Goal: Find specific fact: Find specific fact

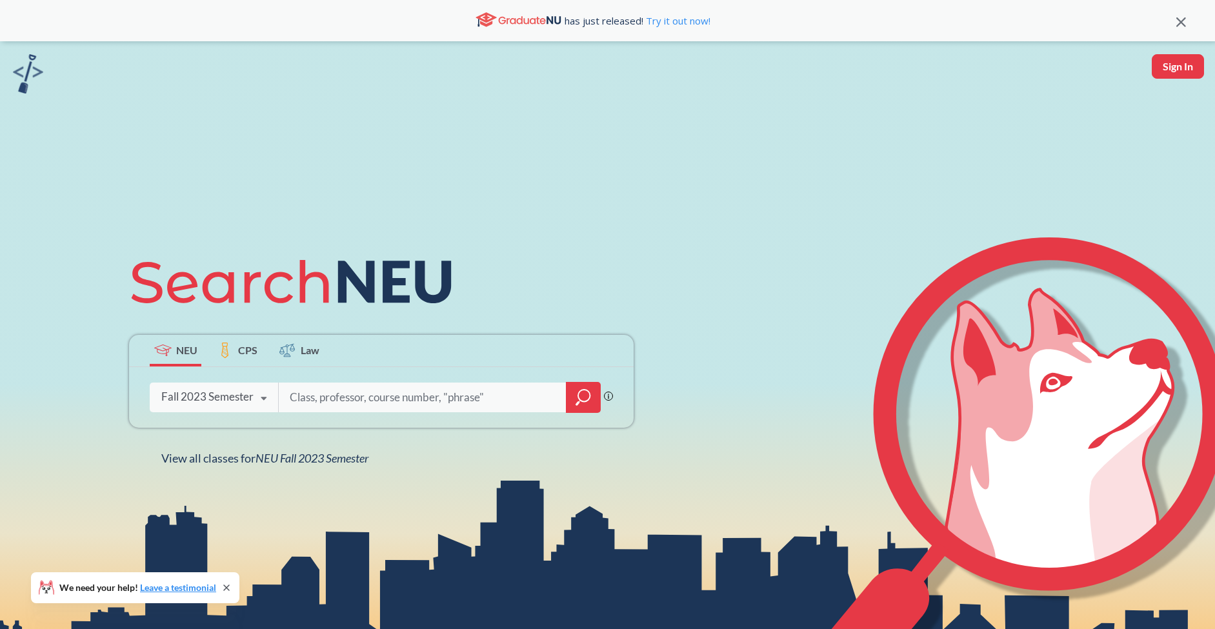
click at [243, 399] on div "Fall 2023 Semester" at bounding box center [207, 397] width 92 height 14
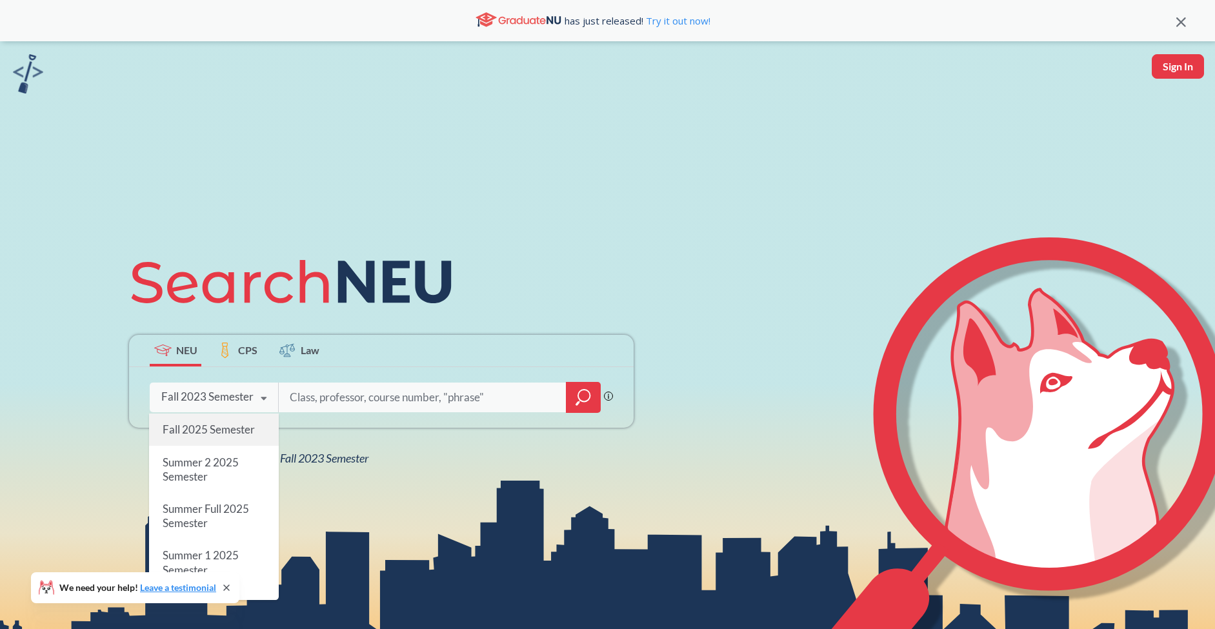
click at [223, 436] on span "Fall 2025 Semester" at bounding box center [209, 430] width 92 height 14
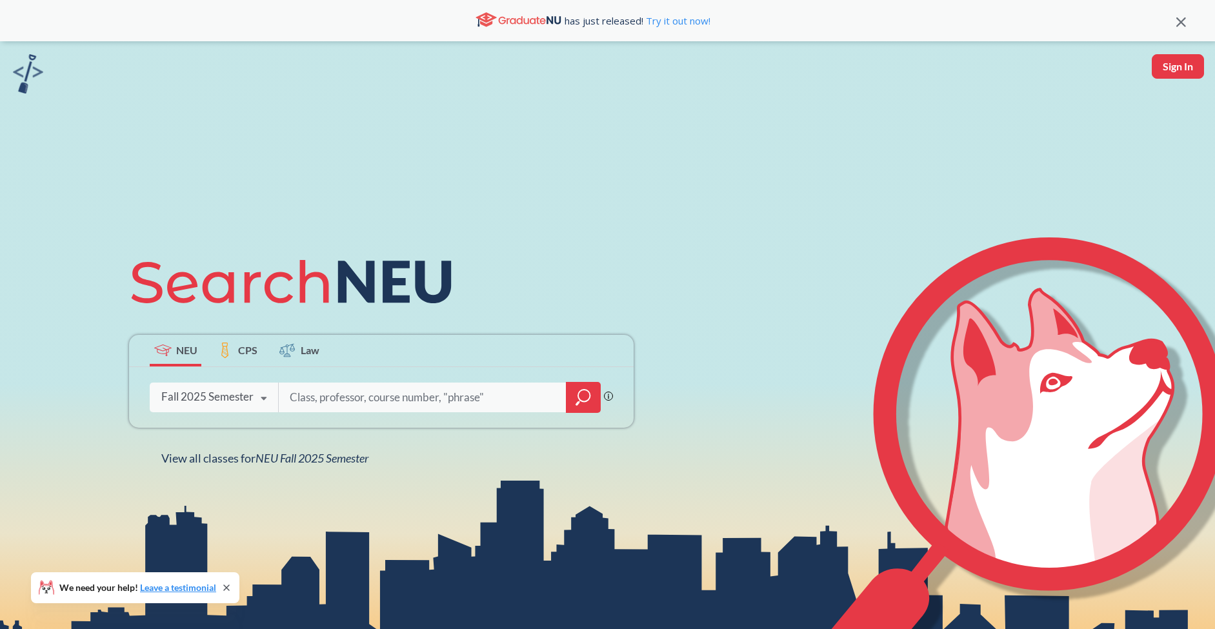
click at [348, 394] on input "search" at bounding box center [422, 397] width 268 height 27
type input "[PERSON_NAME]"
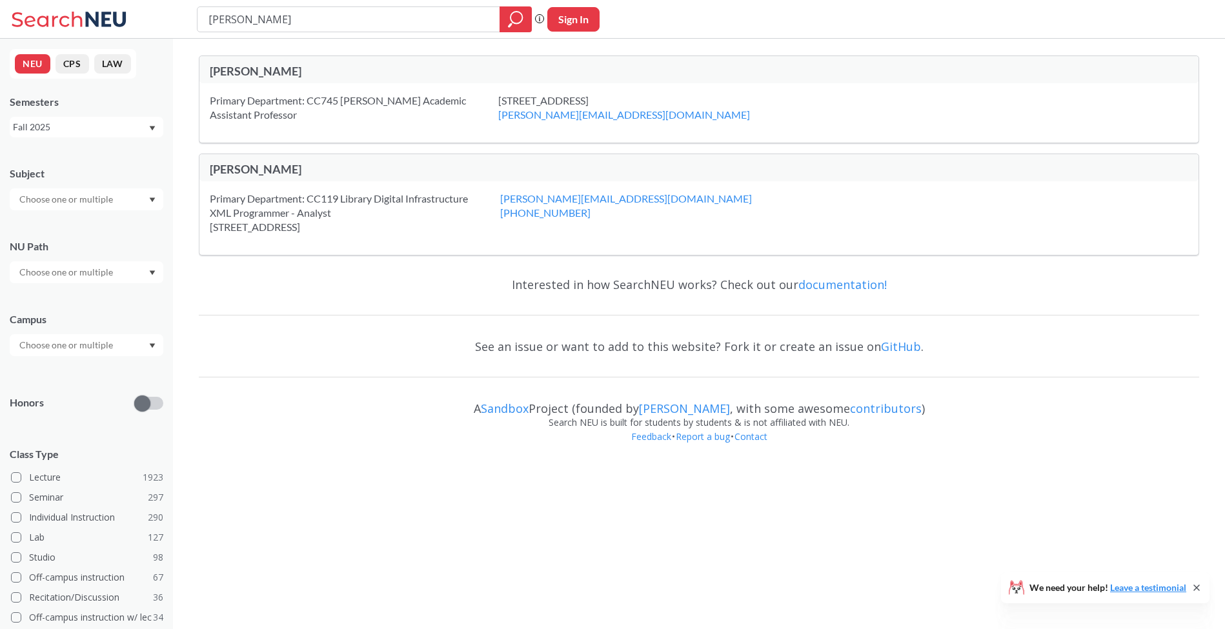
click at [87, 205] on input "text" at bounding box center [67, 199] width 108 height 15
click at [92, 196] on input "text" at bounding box center [67, 199] width 108 height 15
click at [247, 69] on div "[PERSON_NAME]" at bounding box center [454, 71] width 489 height 14
click at [324, 103] on div "Primary Department: CC745 [PERSON_NAME] Academic Assistant Professor" at bounding box center [354, 108] width 288 height 28
click at [385, 104] on div "Primary Department: CC745 [PERSON_NAME] Academic Assistant Professor" at bounding box center [354, 108] width 288 height 28
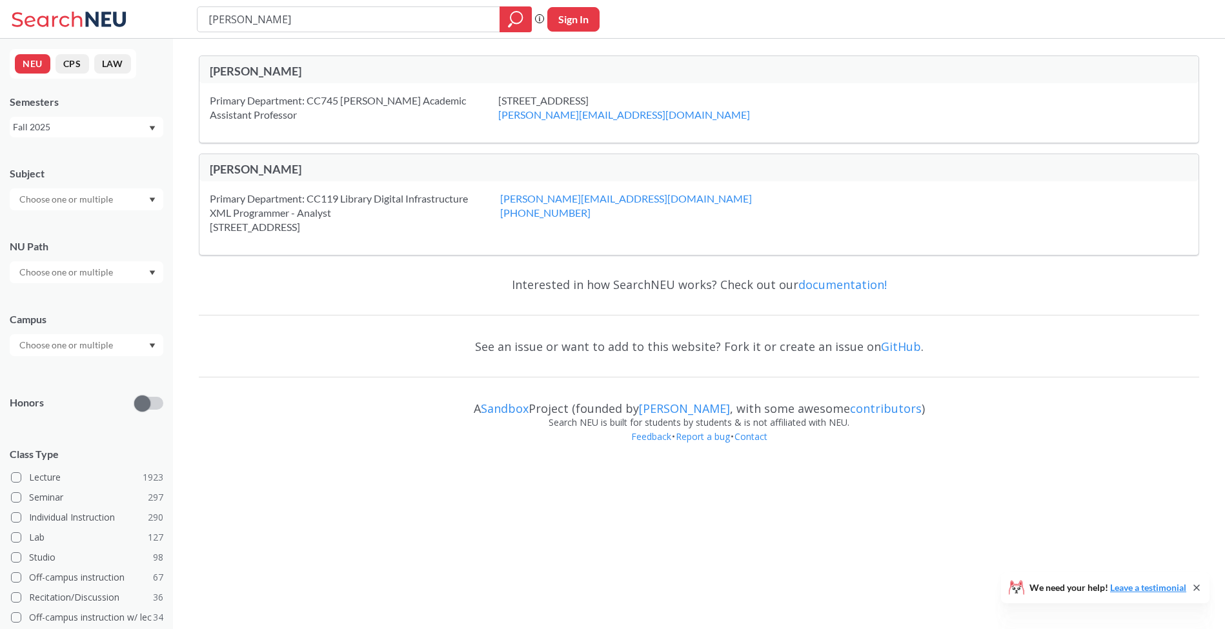
click at [376, 119] on div "Primary Department: CC745 [PERSON_NAME] Academic Assistant Professor" at bounding box center [354, 108] width 288 height 28
